Goal: Task Accomplishment & Management: Use online tool/utility

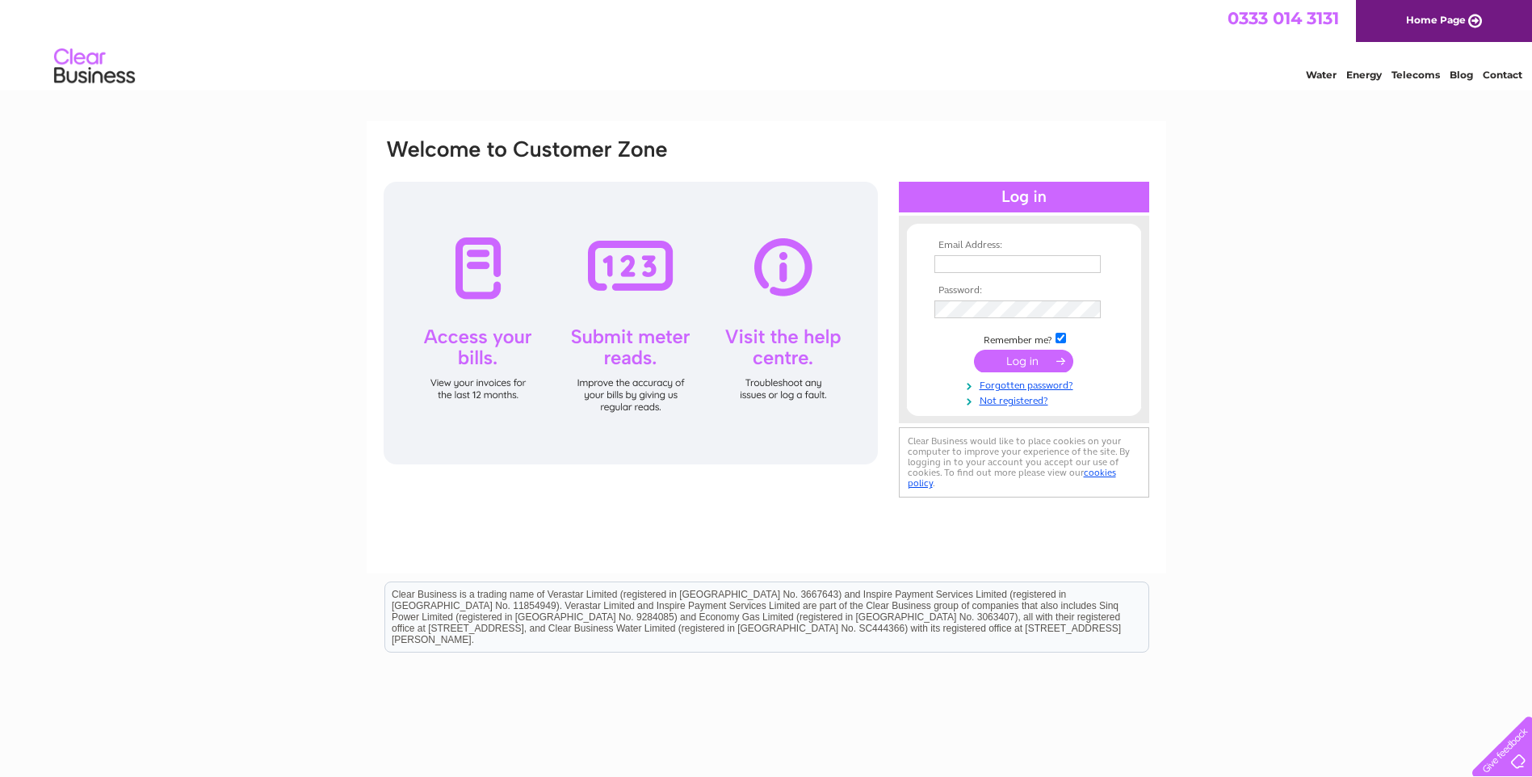
type input "jm@car-components.co.uk"
click at [1017, 356] on input "submit" at bounding box center [1023, 361] width 99 height 23
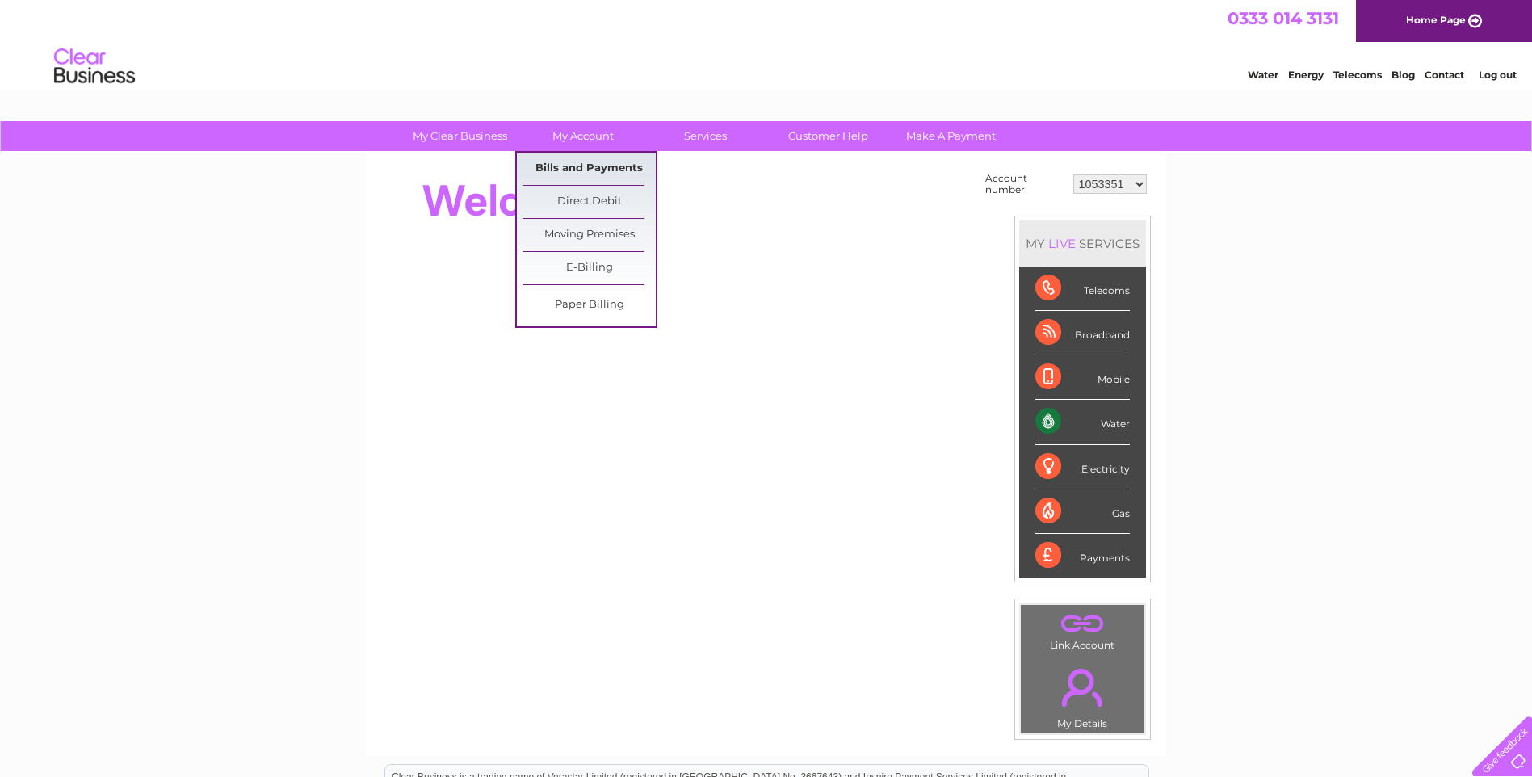
click at [609, 168] on link "Bills and Payments" at bounding box center [589, 169] width 133 height 32
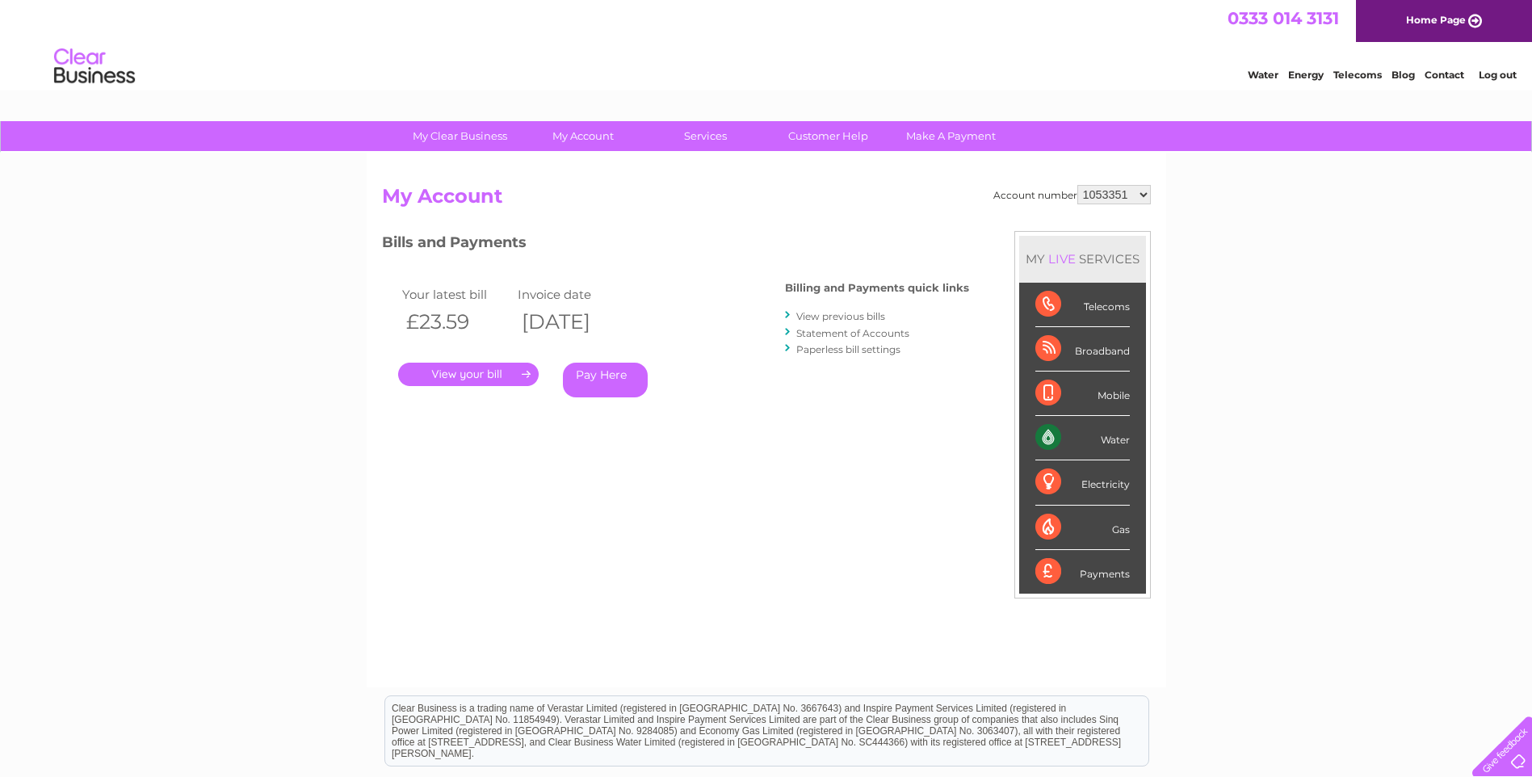
click at [473, 367] on link "." at bounding box center [468, 374] width 141 height 23
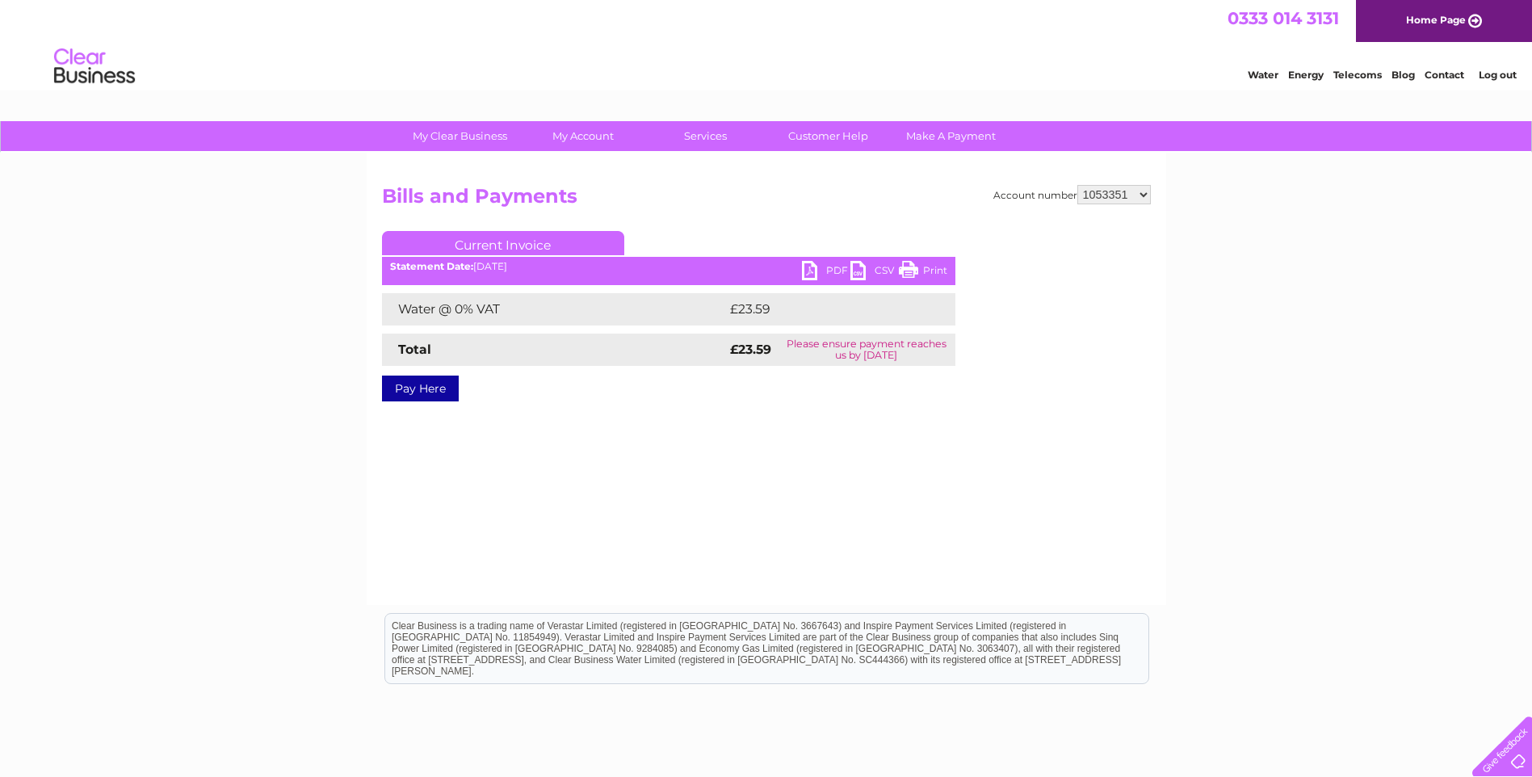
click at [813, 274] on link "PDF" at bounding box center [826, 272] width 48 height 23
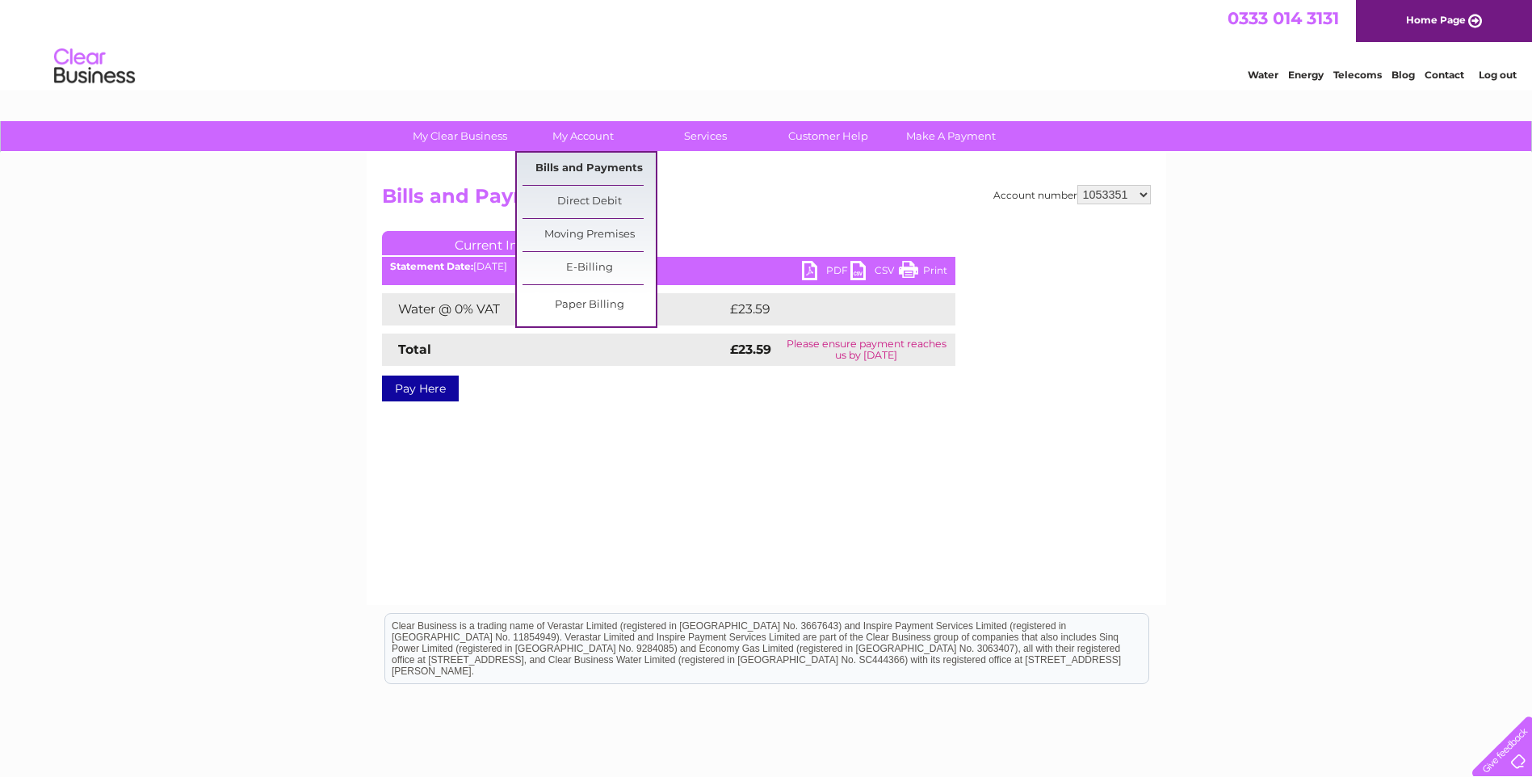
click at [586, 166] on link "Bills and Payments" at bounding box center [589, 169] width 133 height 32
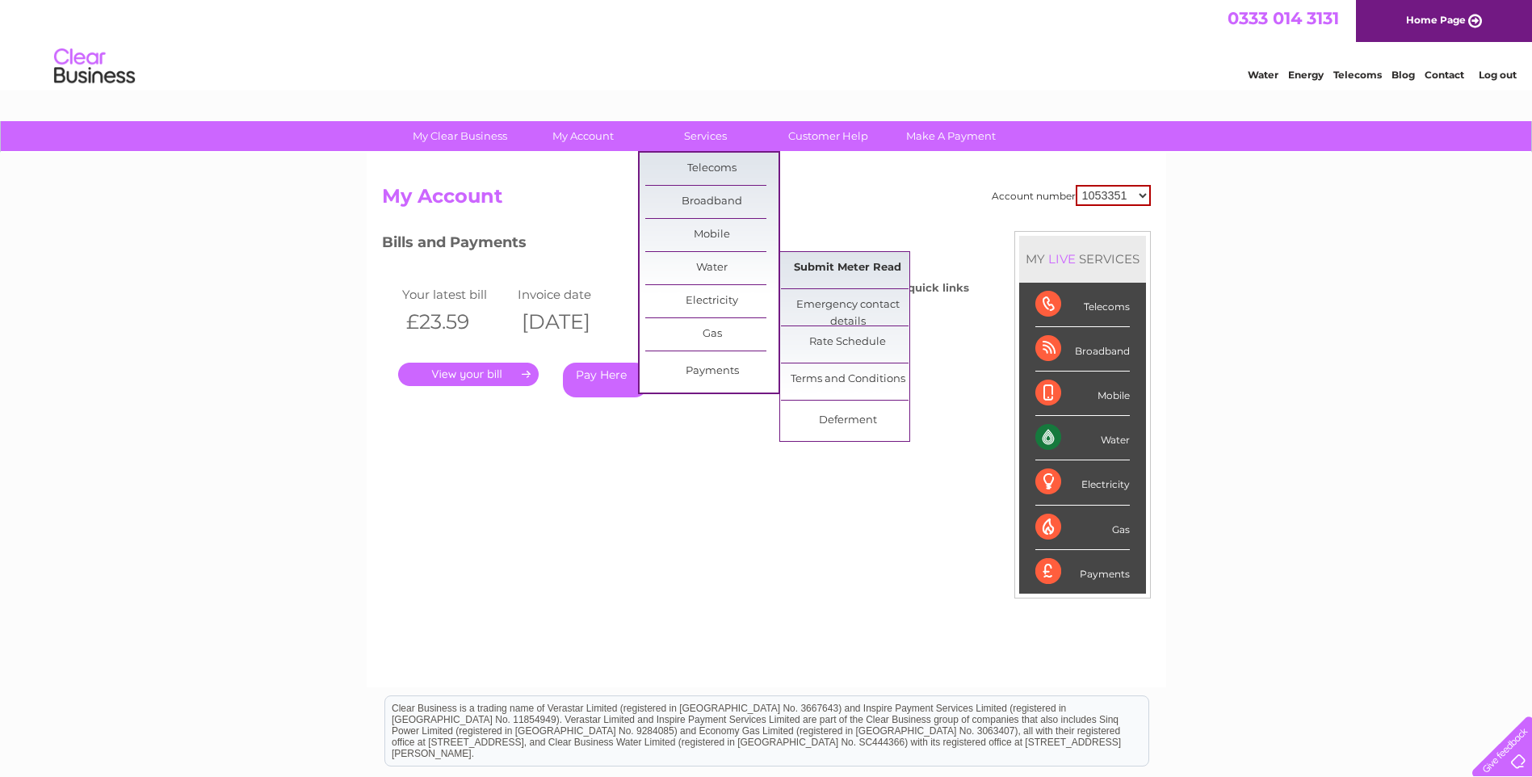
click at [840, 256] on link "Submit Meter Read" at bounding box center [847, 268] width 133 height 32
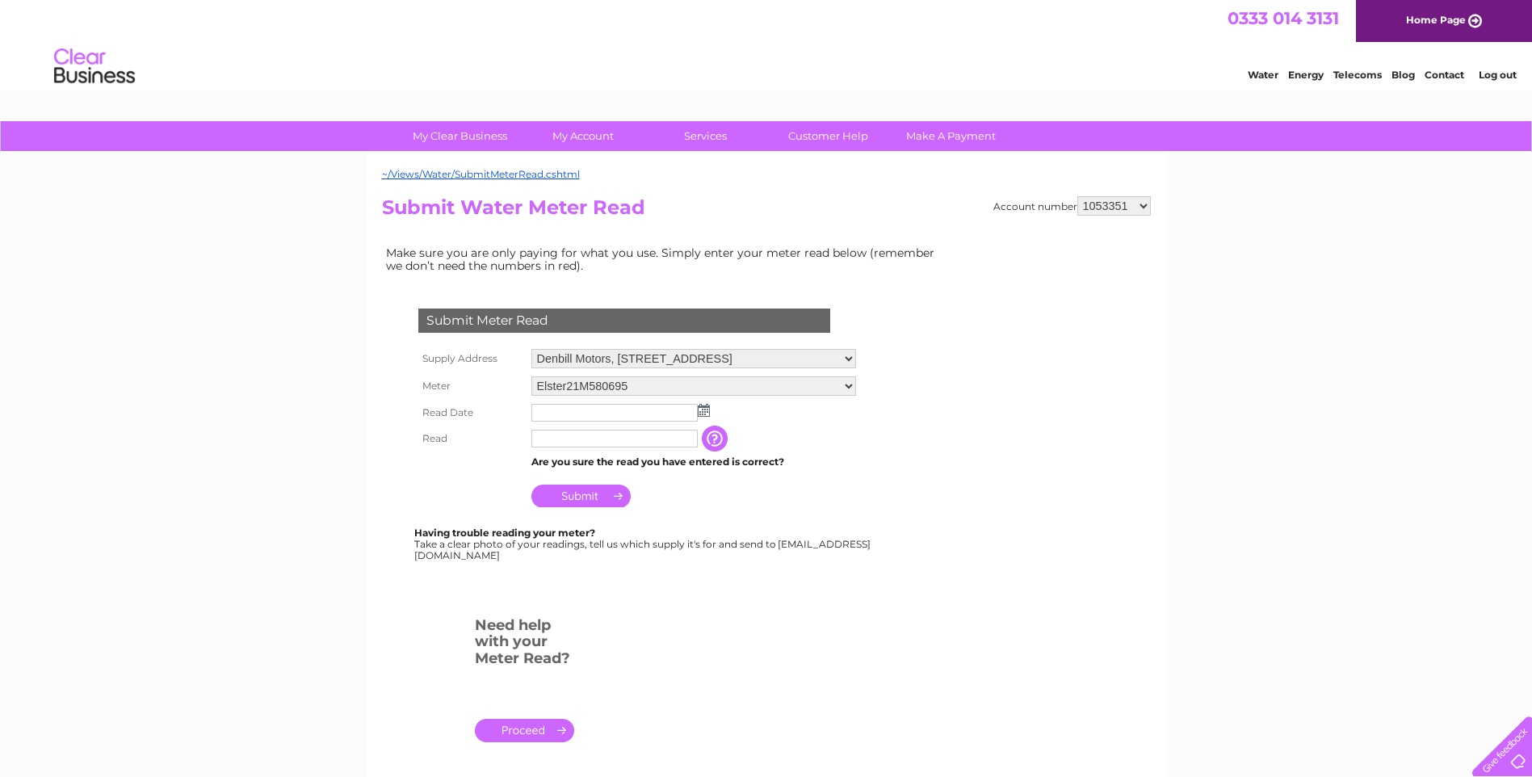
click at [567, 411] on input "text" at bounding box center [615, 413] width 166 height 18
click at [705, 410] on img at bounding box center [706, 411] width 12 height 13
click at [576, 497] on link "6" at bounding box center [571, 499] width 25 height 16
type input "2025/10/06"
click at [579, 439] on input "text" at bounding box center [615, 439] width 166 height 18
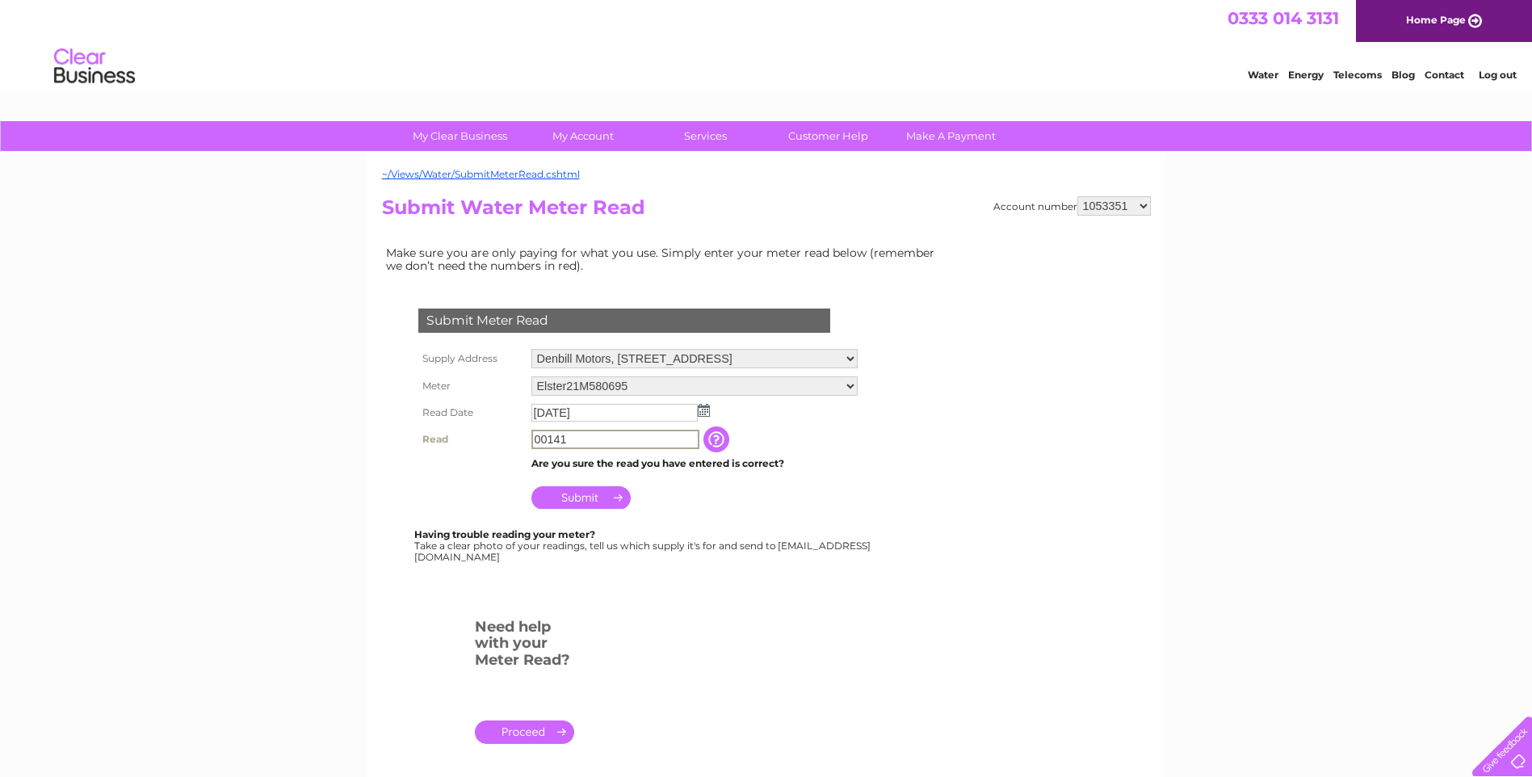
type input "00141"
click at [717, 439] on input "button" at bounding box center [716, 439] width 29 height 26
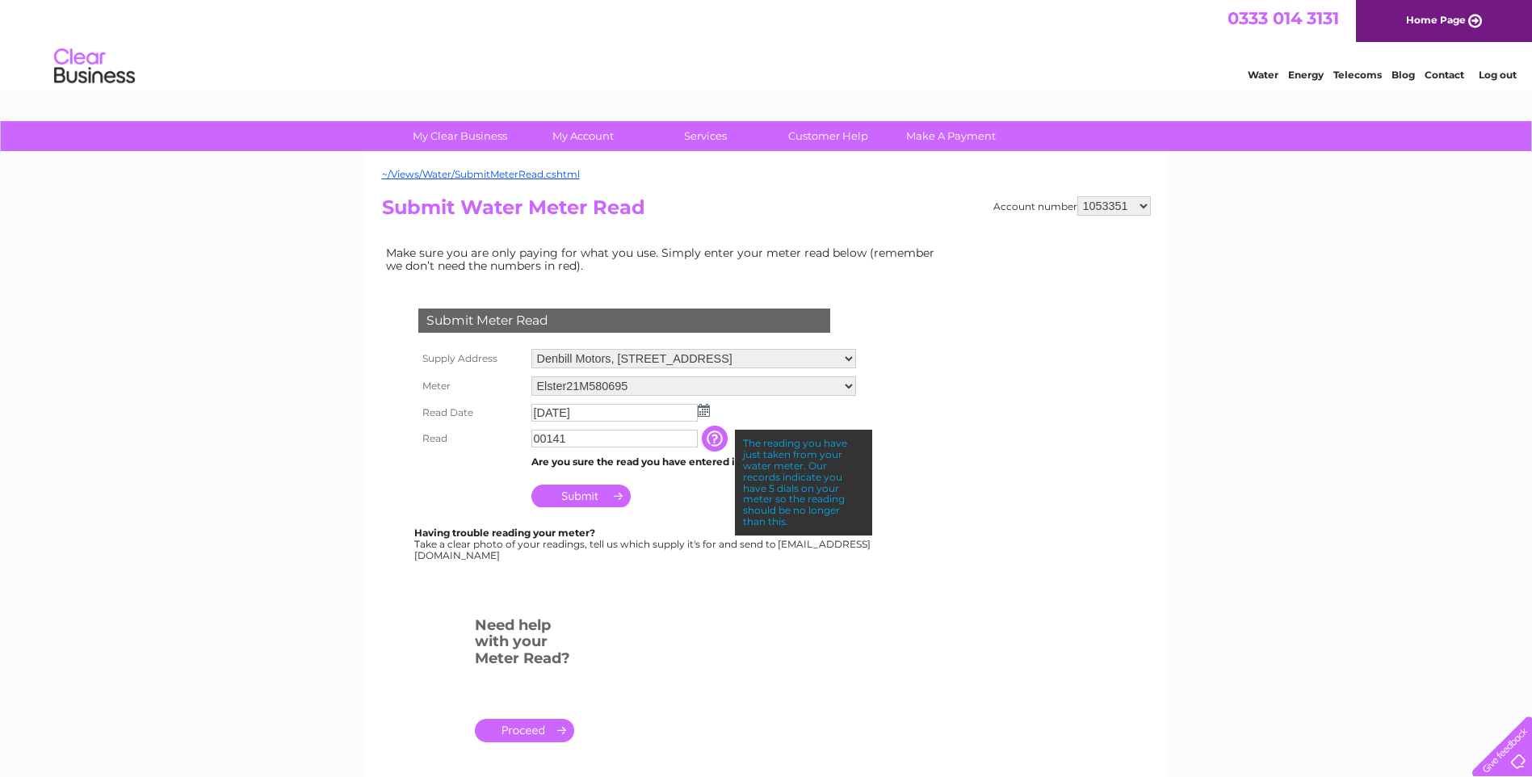
click at [586, 494] on input "Submit" at bounding box center [581, 496] width 99 height 23
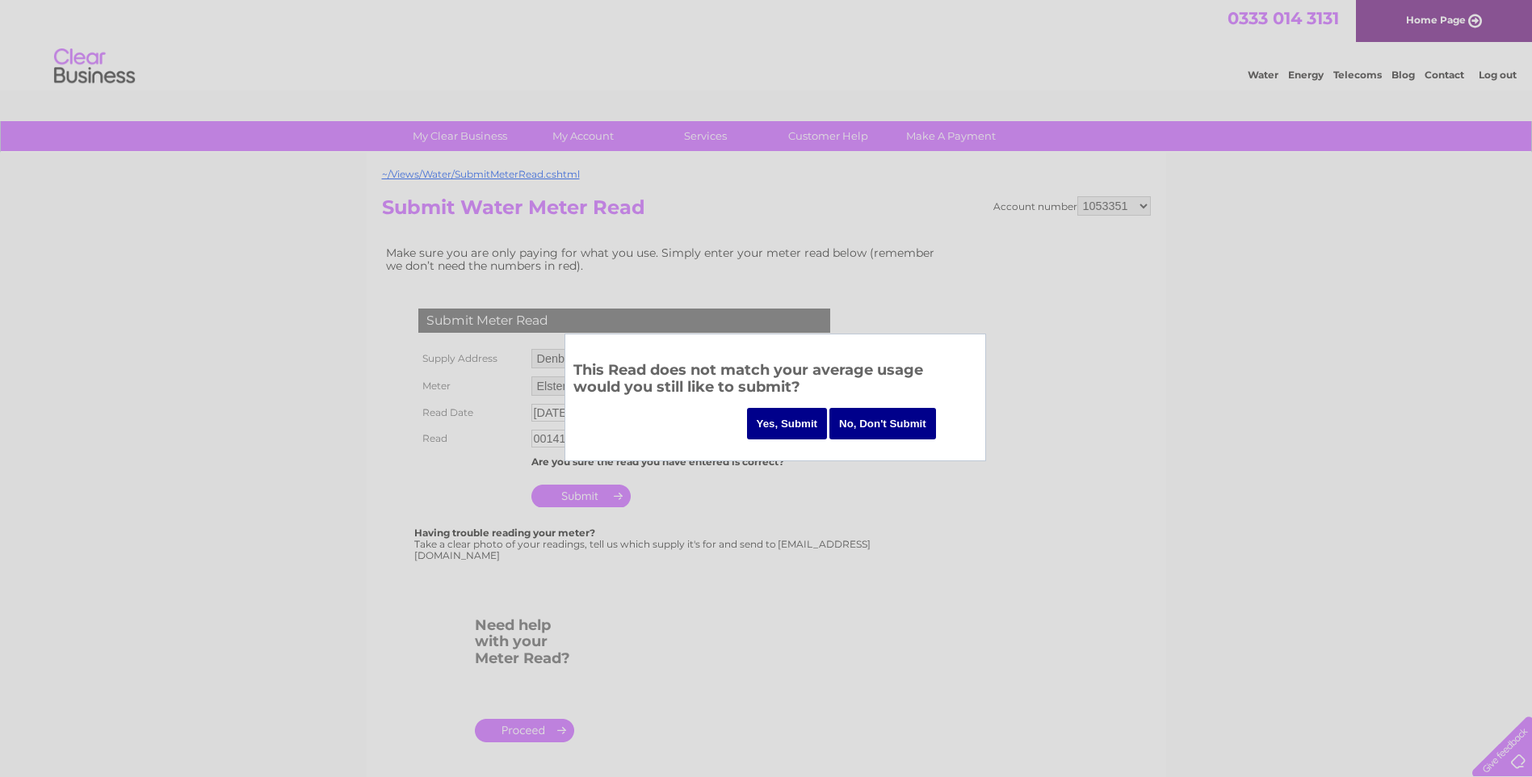
click at [790, 427] on input "Yes, Submit" at bounding box center [787, 424] width 81 height 32
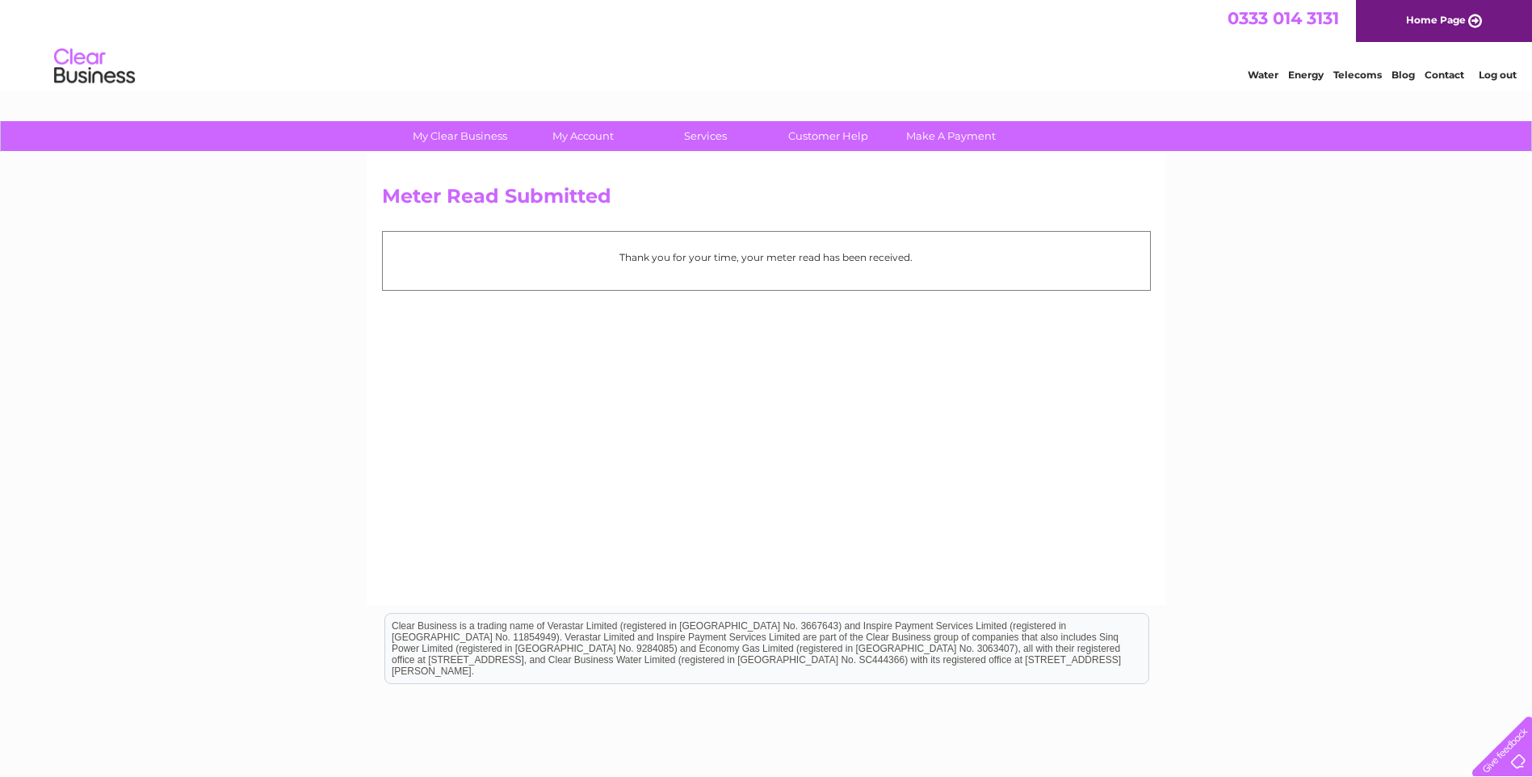
click at [1507, 69] on link "Log out" at bounding box center [1498, 75] width 38 height 12
